Goal: Information Seeking & Learning: Understand process/instructions

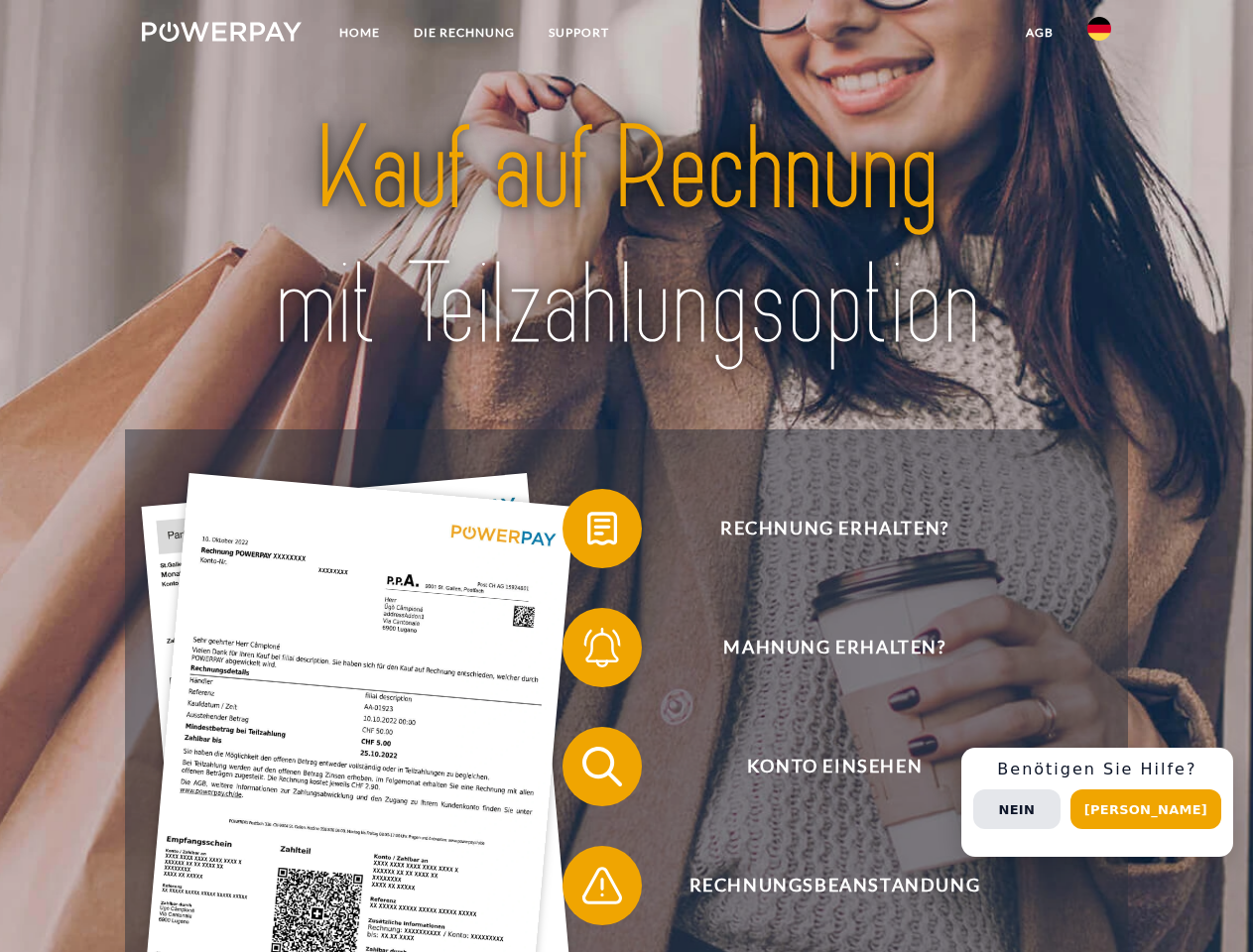
click at [221, 35] on img at bounding box center [222, 32] width 160 height 20
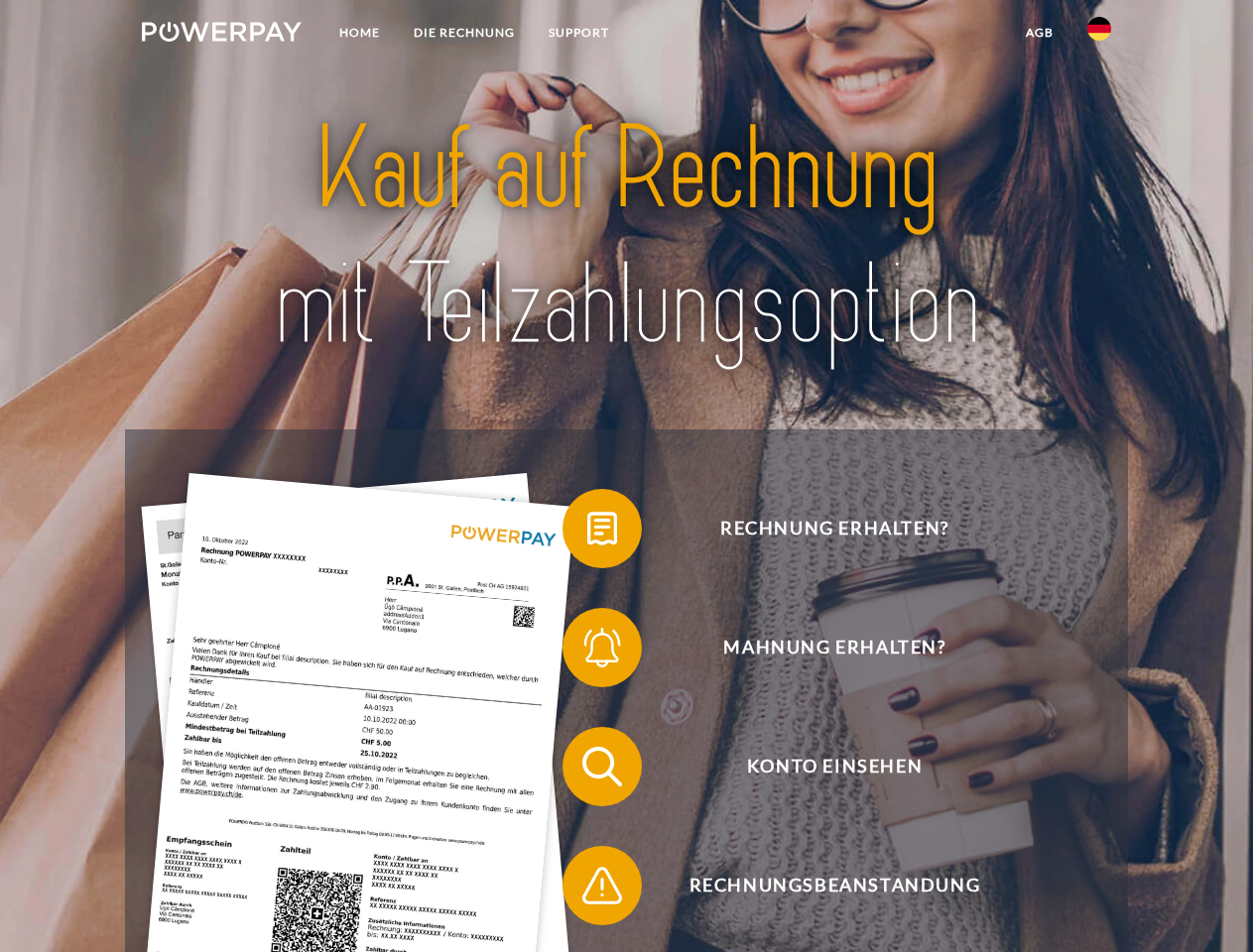
click at [1099, 35] on img at bounding box center [1099, 29] width 24 height 24
click at [1039, 33] on link "agb" at bounding box center [1040, 33] width 62 height 36
click at [587, 533] on span at bounding box center [572, 528] width 99 height 99
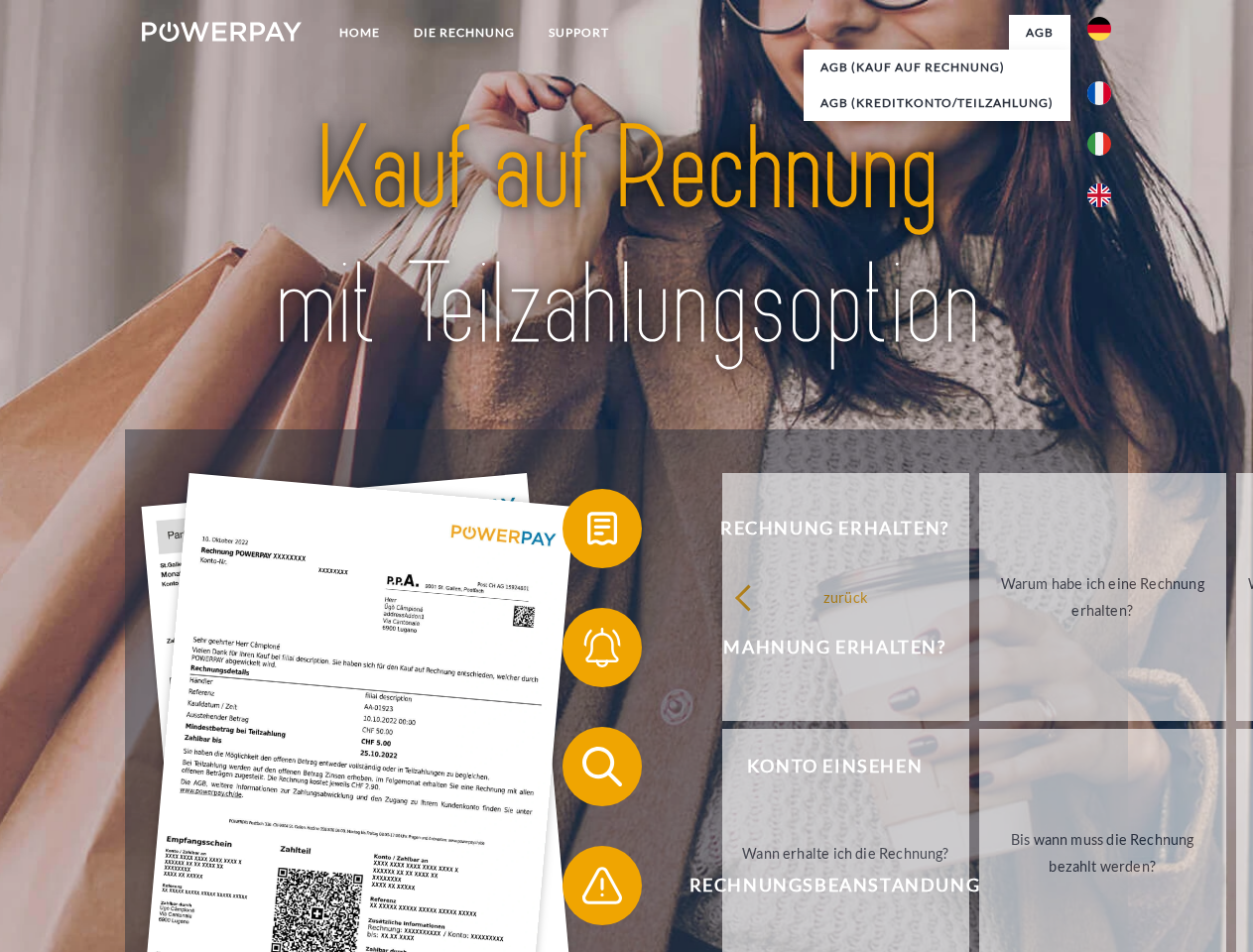
click at [587, 652] on span at bounding box center [572, 647] width 99 height 99
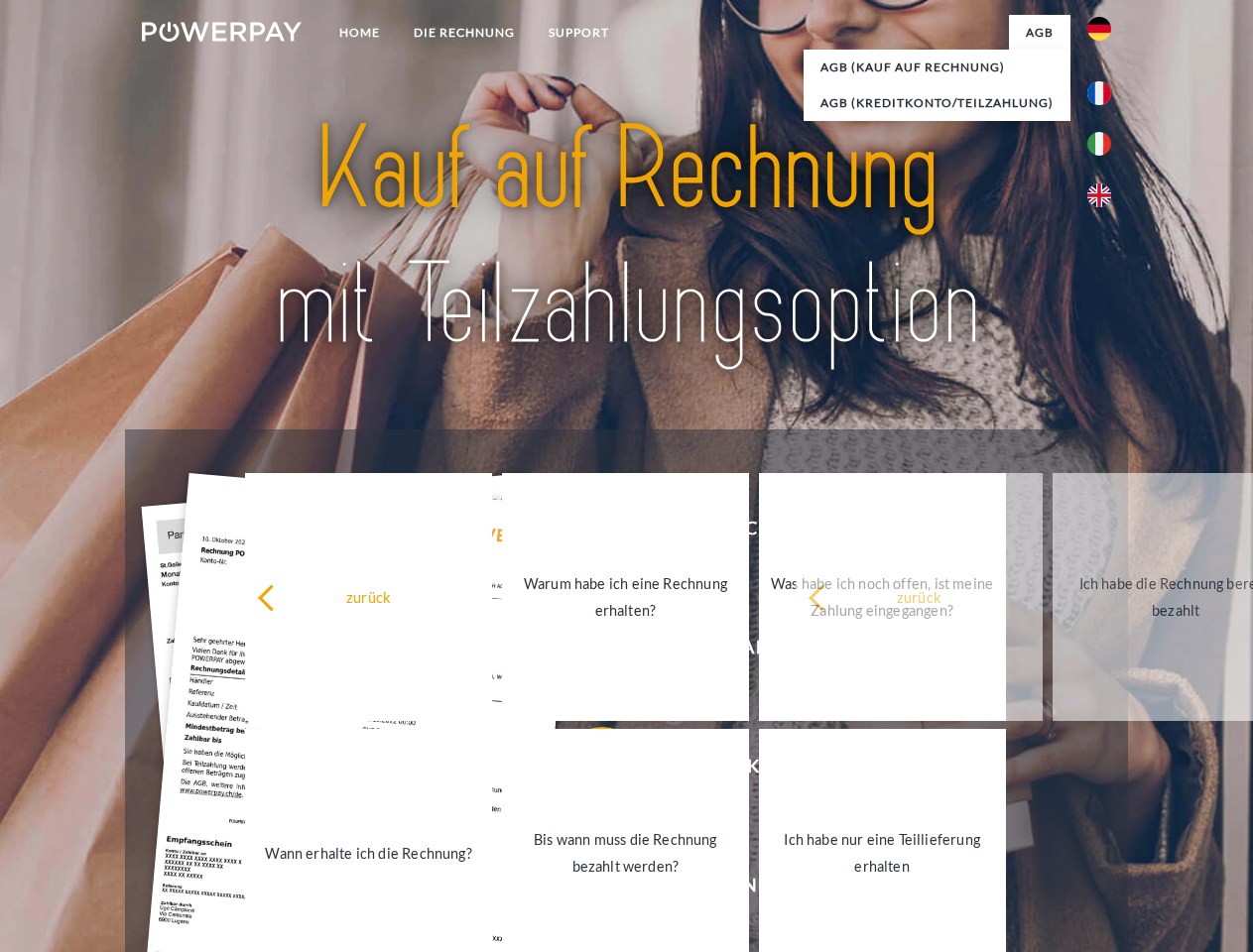
click at [587, 771] on link "Bis wann muss die Rechnung bezahlt werden?" at bounding box center [625, 853] width 247 height 248
click at [587, 890] on span at bounding box center [572, 885] width 99 height 99
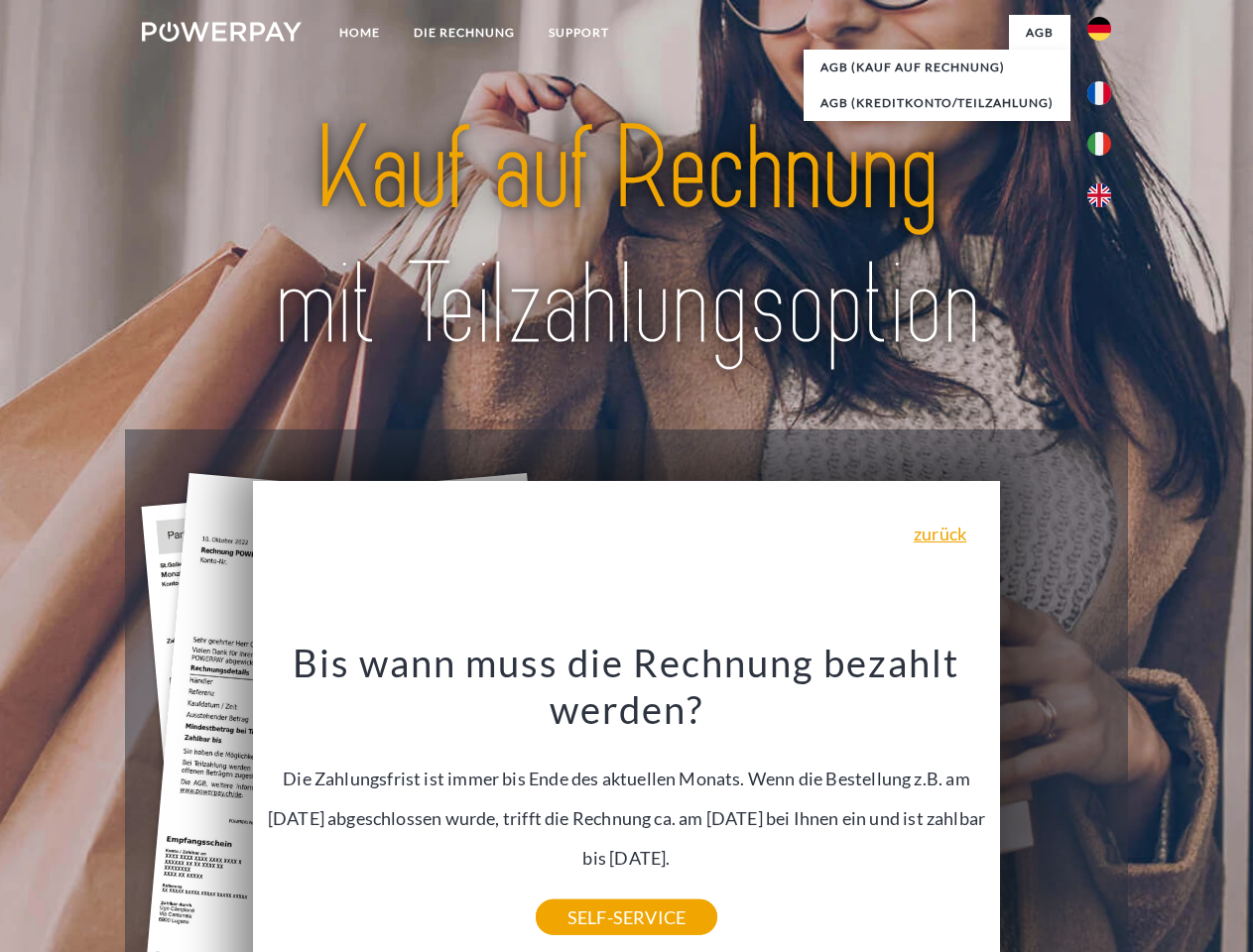
click at [1104, 803] on div "Rechnung erhalten? Mahnung erhalten? Konto einsehen" at bounding box center [626, 827] width 1002 height 794
click at [1055, 806] on span "Konto einsehen" at bounding box center [834, 766] width 486 height 79
click at [1153, 809] on header "Home DIE RECHNUNG SUPPORT" at bounding box center [626, 685] width 1253 height 1370
